Goal: Task Accomplishment & Management: Manage account settings

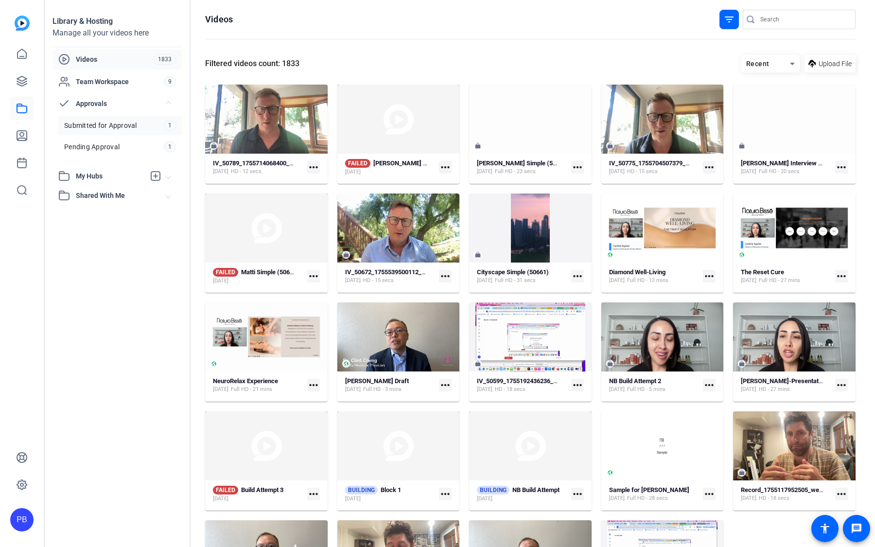
click at [127, 127] on span "Submitted for Approval" at bounding box center [100, 126] width 73 height 10
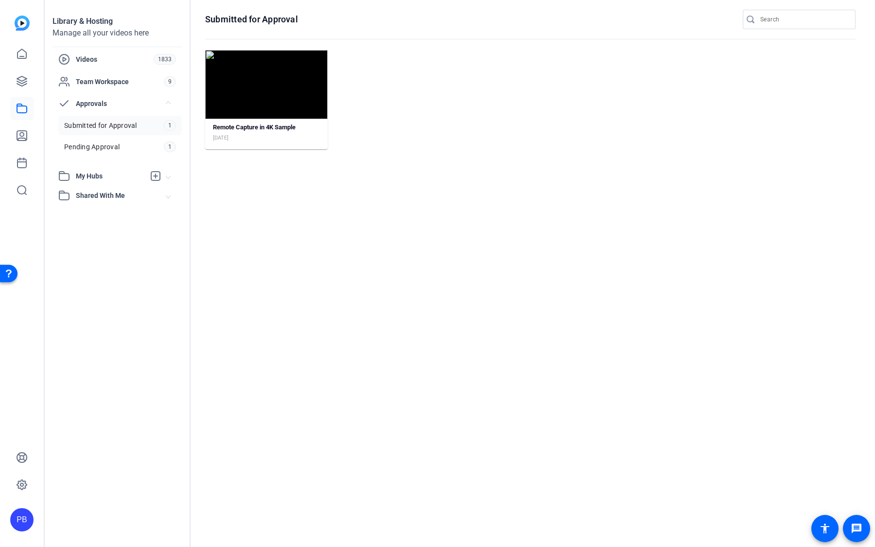
click at [281, 123] on mat-card "Remote Capture in 4K Sample Aug 20, 2025" at bounding box center [266, 99] width 123 height 99
click at [282, 127] on strong "Remote Capture in 4K Sample" at bounding box center [254, 126] width 83 height 7
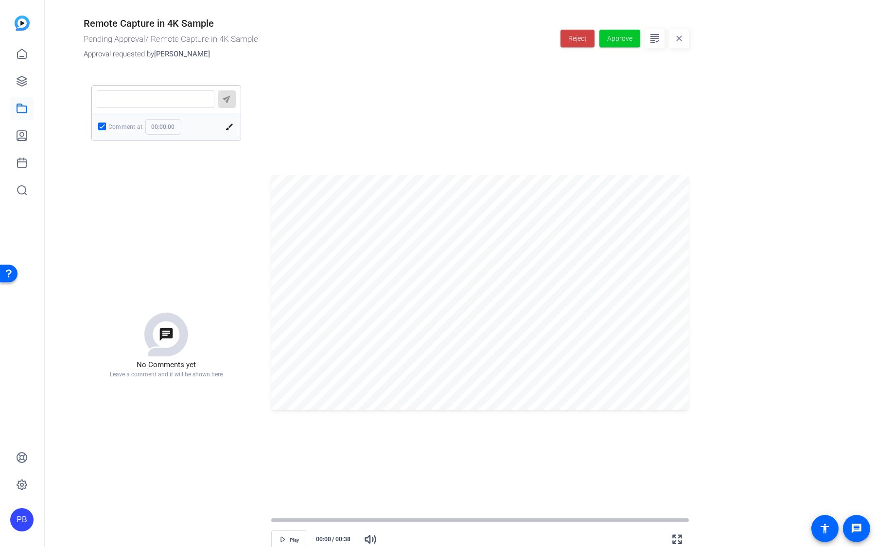
click at [627, 51] on div "Reject Approve close" at bounding box center [625, 39] width 128 height 42
click at [627, 43] on span "Approve" at bounding box center [619, 39] width 25 height 10
